Goal: Complete application form

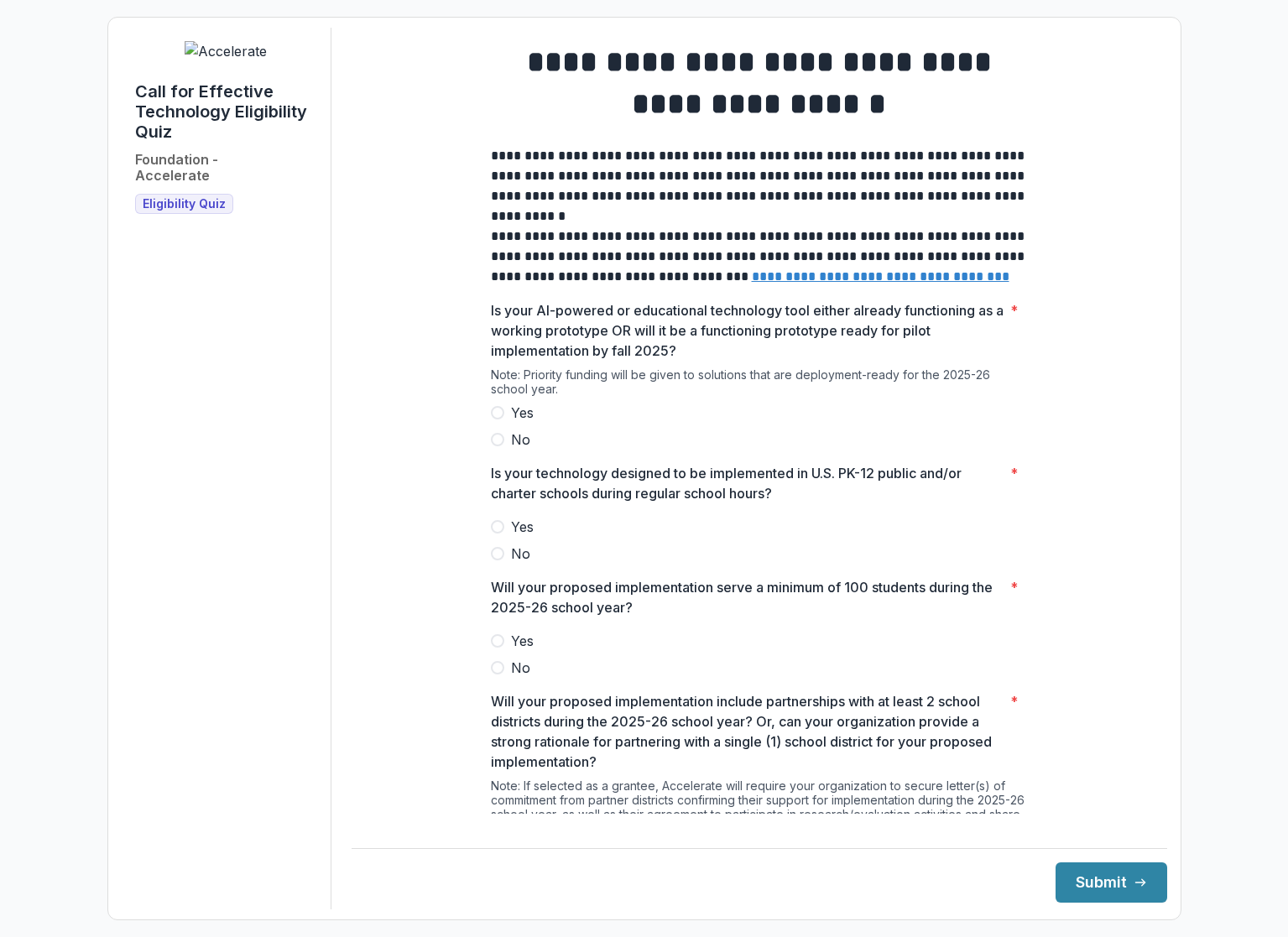
click at [492, 418] on label "Yes" at bounding box center [759, 413] width 537 height 20
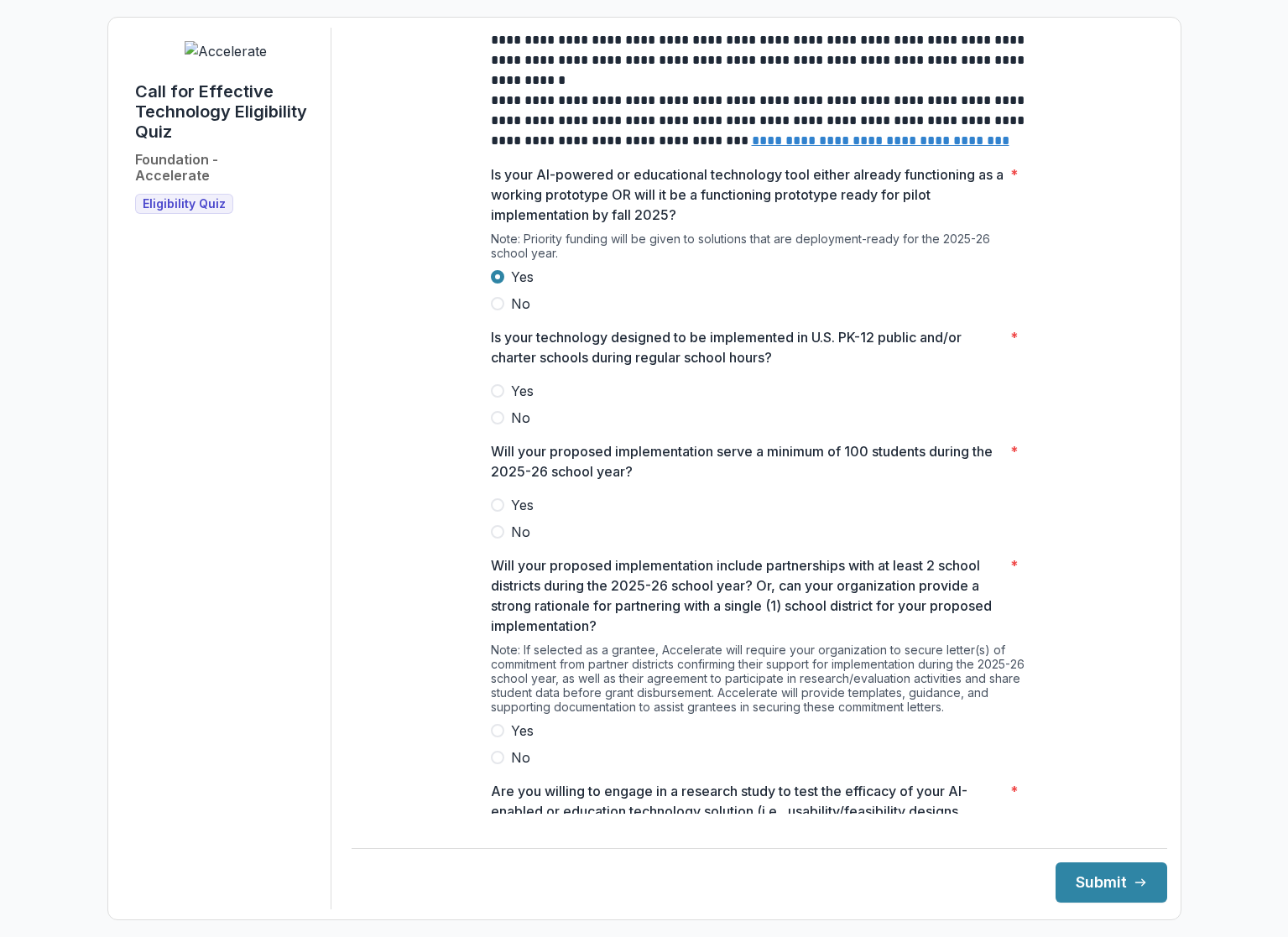
scroll to position [137, 0]
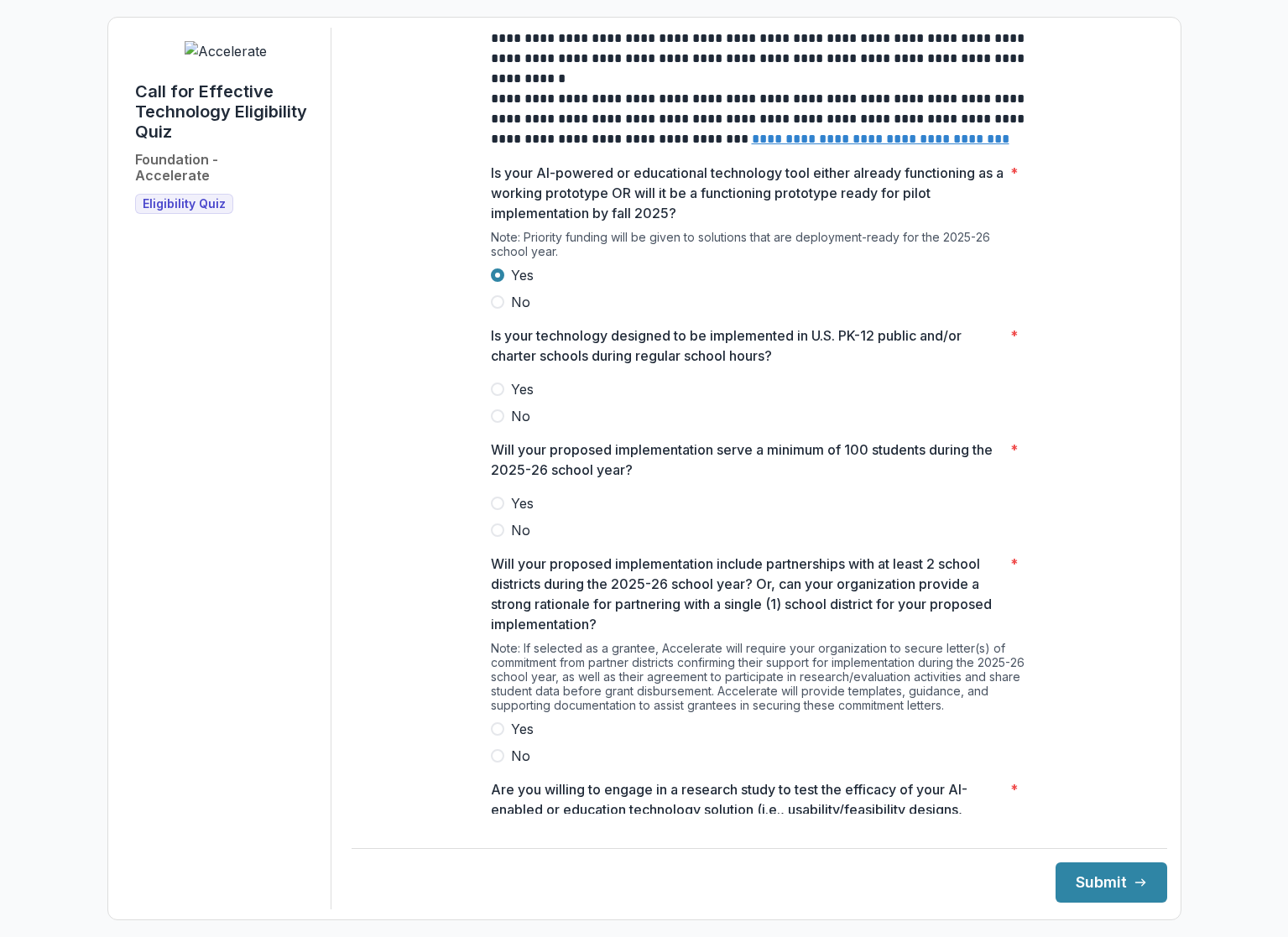
drag, startPoint x: 495, startPoint y: 404, endPoint x: 500, endPoint y: 415, distance: 12.1
click at [495, 396] on span at bounding box center [497, 389] width 13 height 13
click at [492, 510] on span at bounding box center [497, 503] width 13 height 13
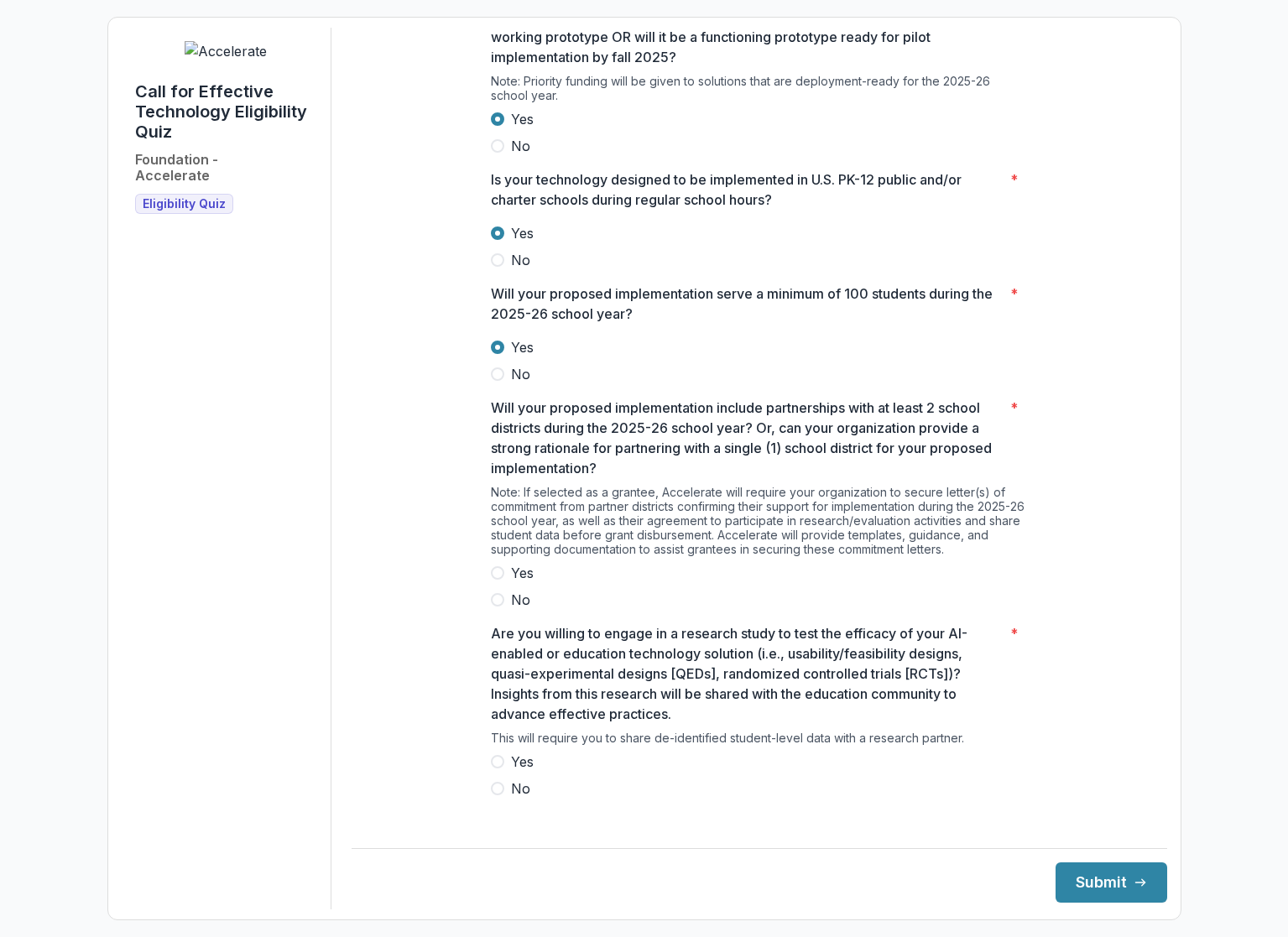
scroll to position [305, 0]
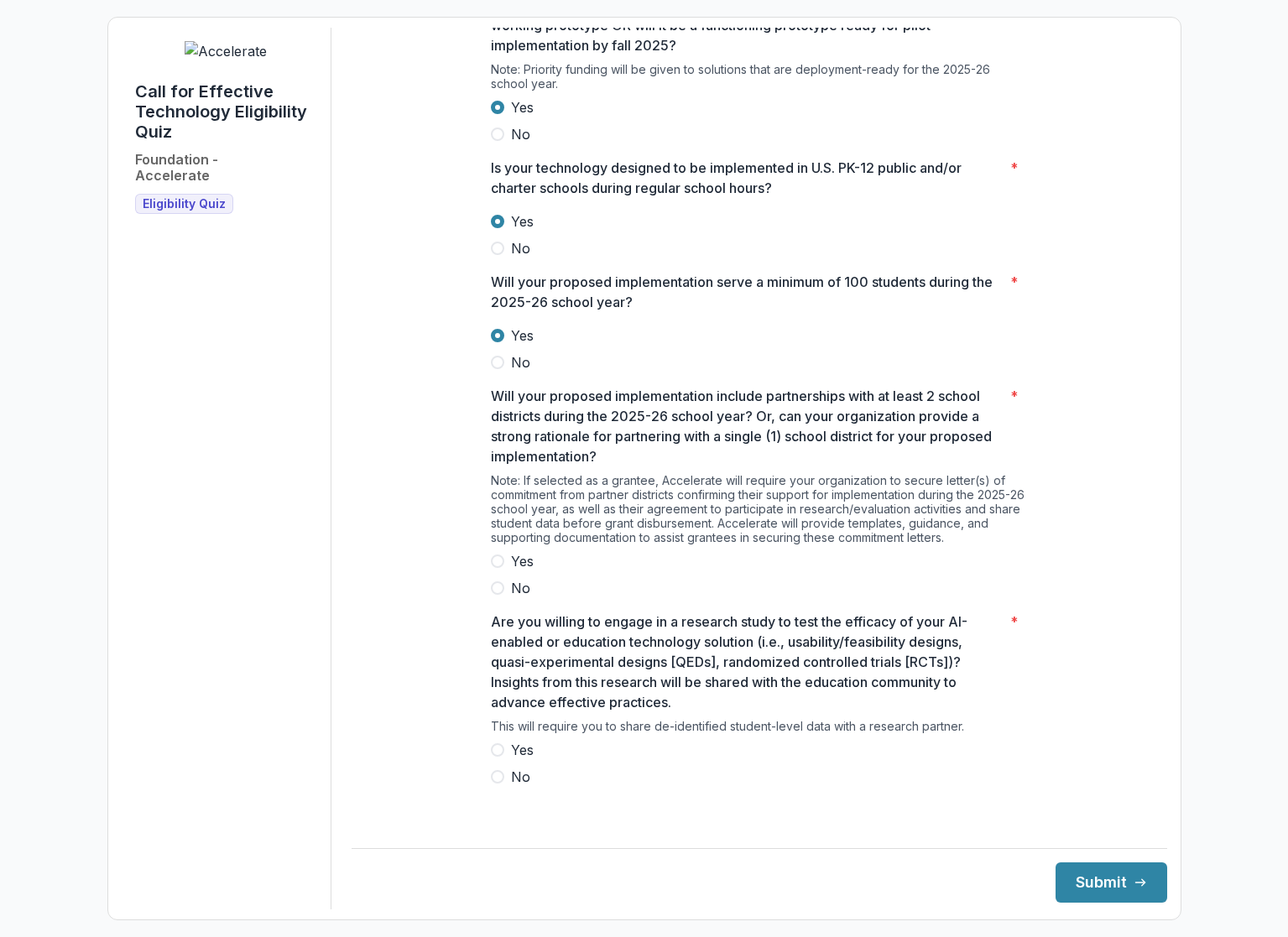
click at [502, 570] on label "Yes" at bounding box center [759, 561] width 537 height 20
click at [496, 757] on span at bounding box center [497, 750] width 13 height 13
click at [1092, 869] on button "Submit" at bounding box center [1111, 882] width 111 height 40
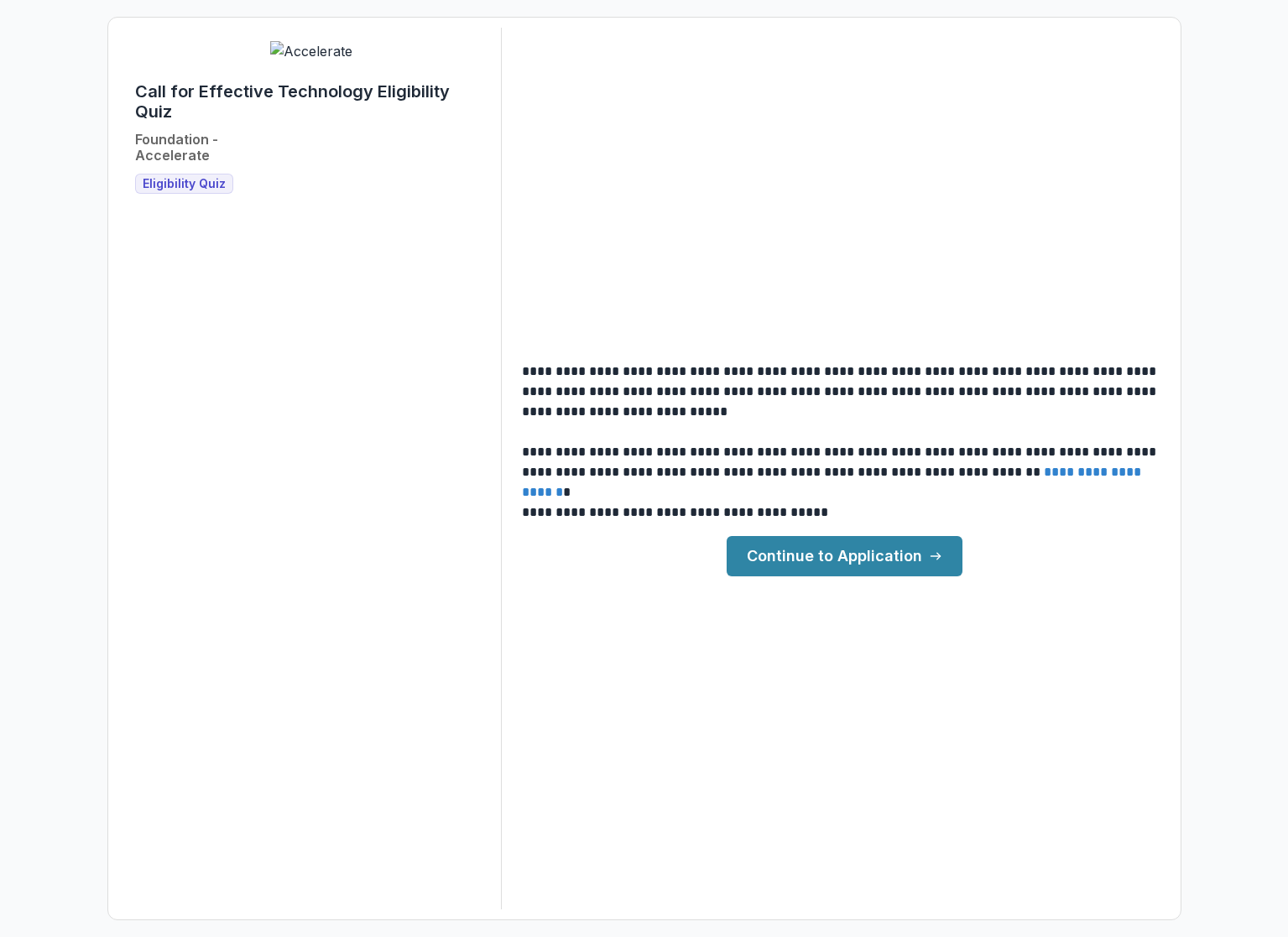
click at [850, 567] on link "Continue to Application" at bounding box center [845, 556] width 236 height 40
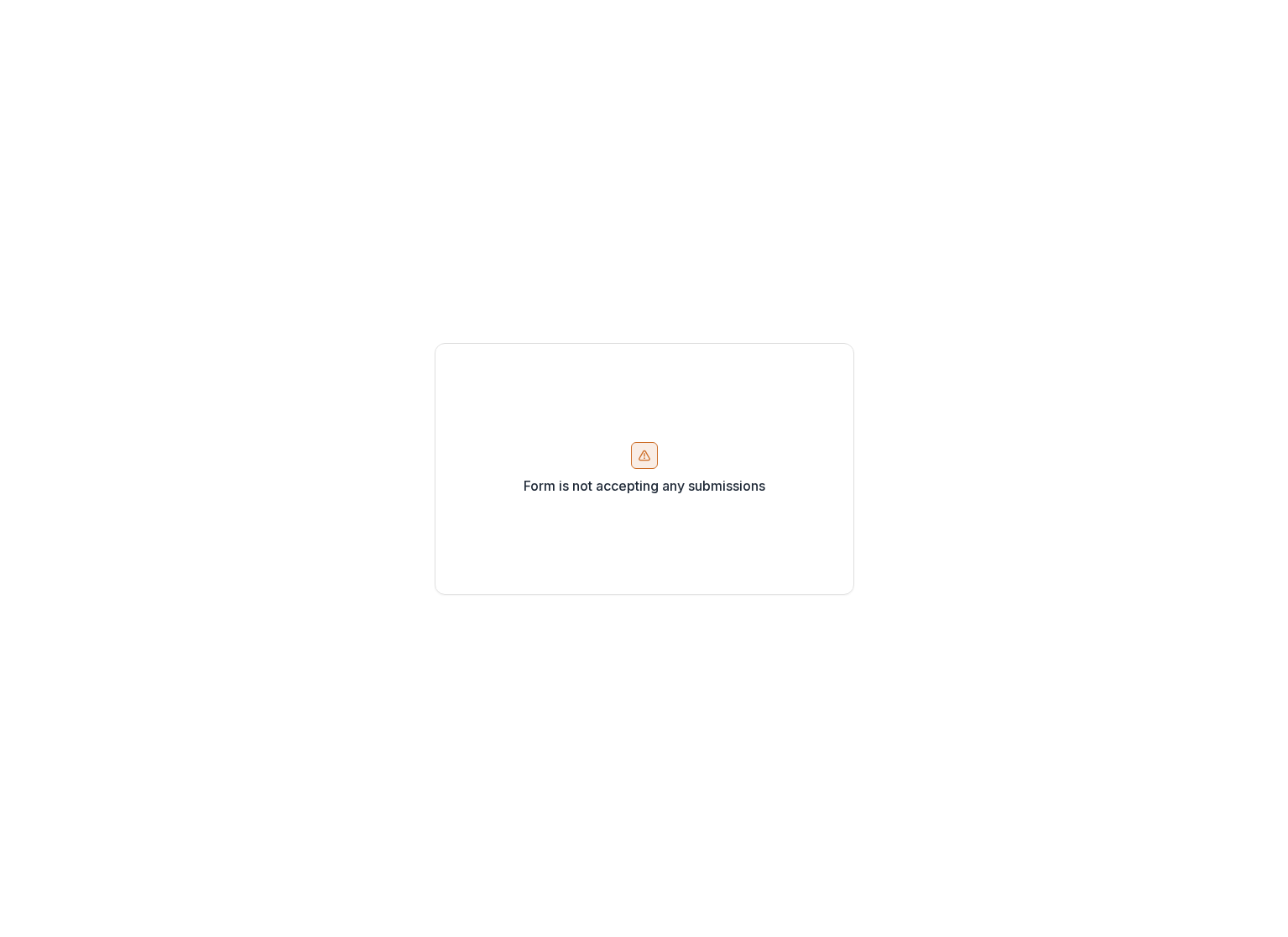
drag, startPoint x: 657, startPoint y: 464, endPoint x: 765, endPoint y: 125, distance: 355.8
click at [659, 461] on div "Form is not accepting any submissions" at bounding box center [645, 468] width 420 height 252
